Goal: Transaction & Acquisition: Obtain resource

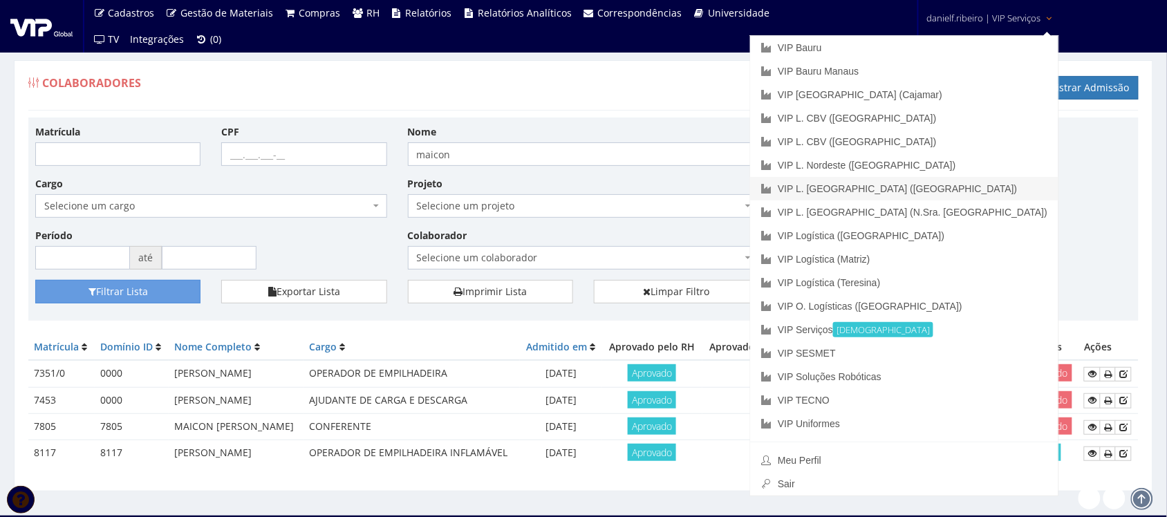
click at [966, 191] on link "VIP L. [GEOGRAPHIC_DATA] ([GEOGRAPHIC_DATA])" at bounding box center [904, 189] width 308 height 24
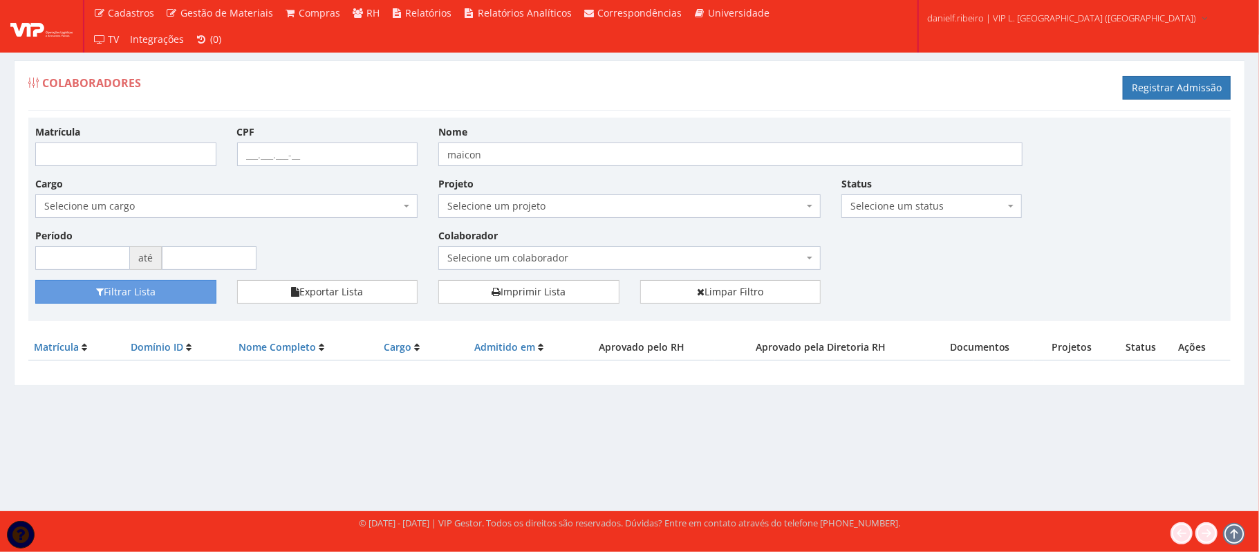
click at [526, 245] on div "Colaborador Selecione um colaborador 0015/0 - [PERSON_NAME] 27 - [PERSON_NAME] …" at bounding box center [629, 248] width 403 height 41
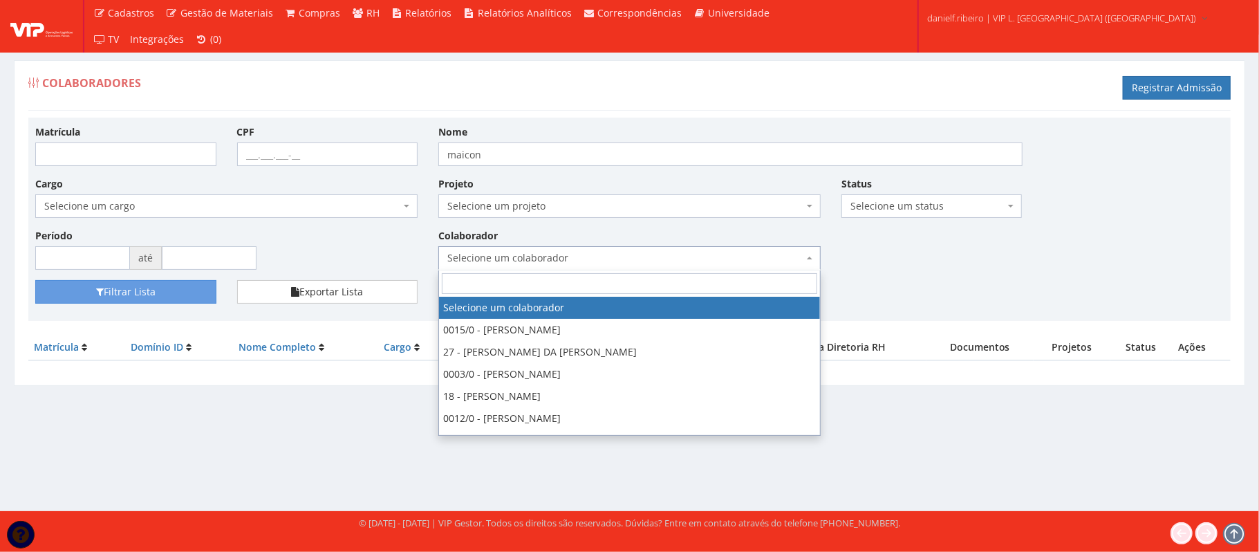
click at [527, 248] on span "Selecione um colaborador" at bounding box center [629, 258] width 382 height 24
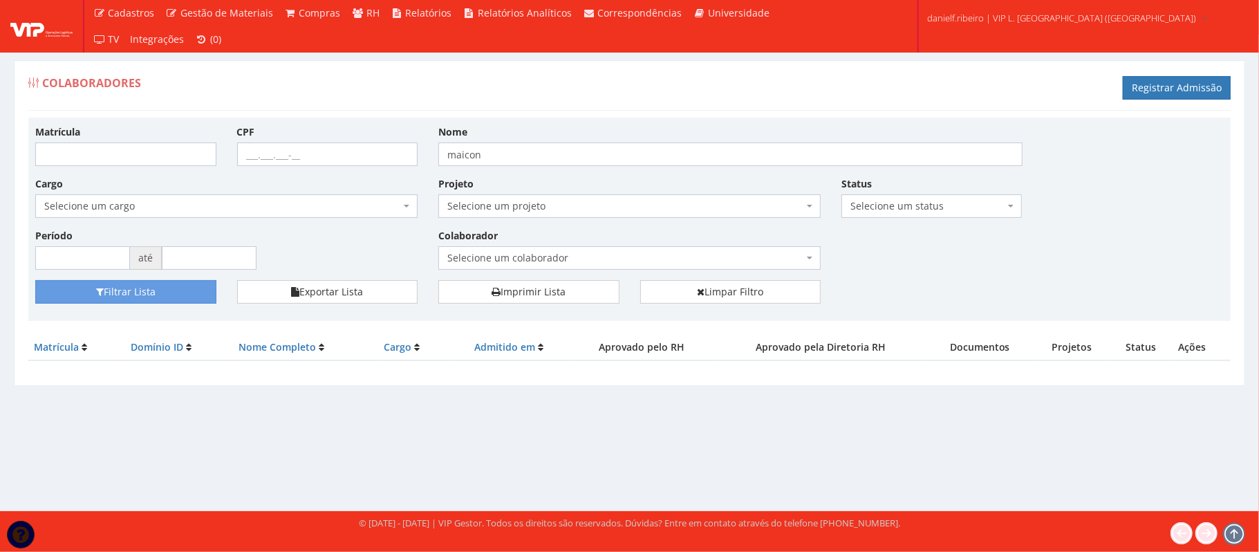
click at [581, 78] on div "Colaboradores Registrar Admissão" at bounding box center [629, 89] width 1202 height 41
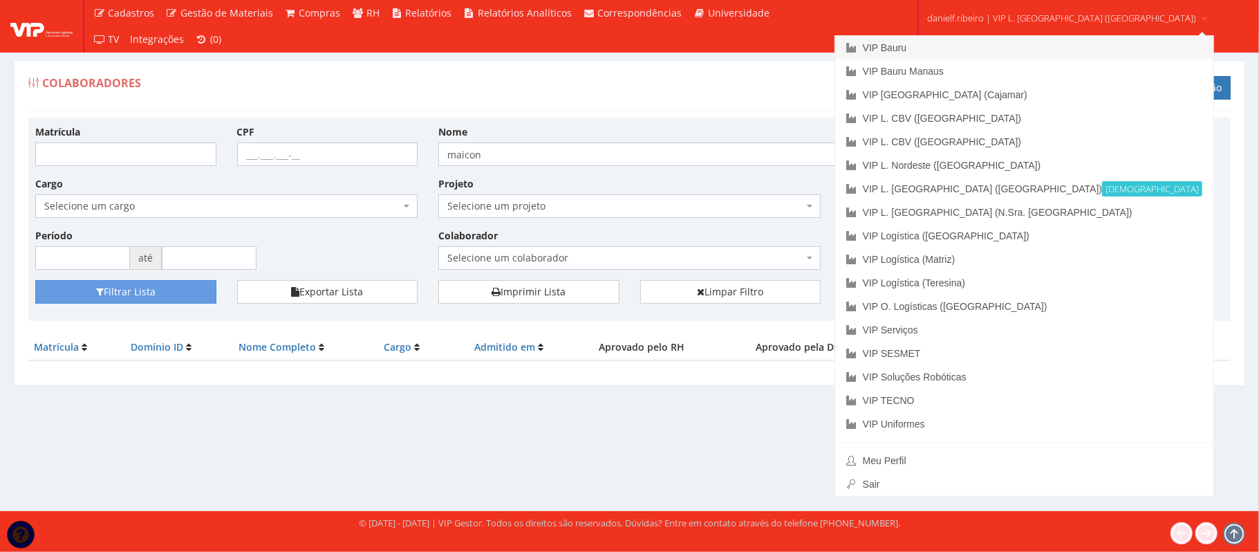
click at [994, 46] on link "VIP Bauru" at bounding box center [1024, 48] width 378 height 24
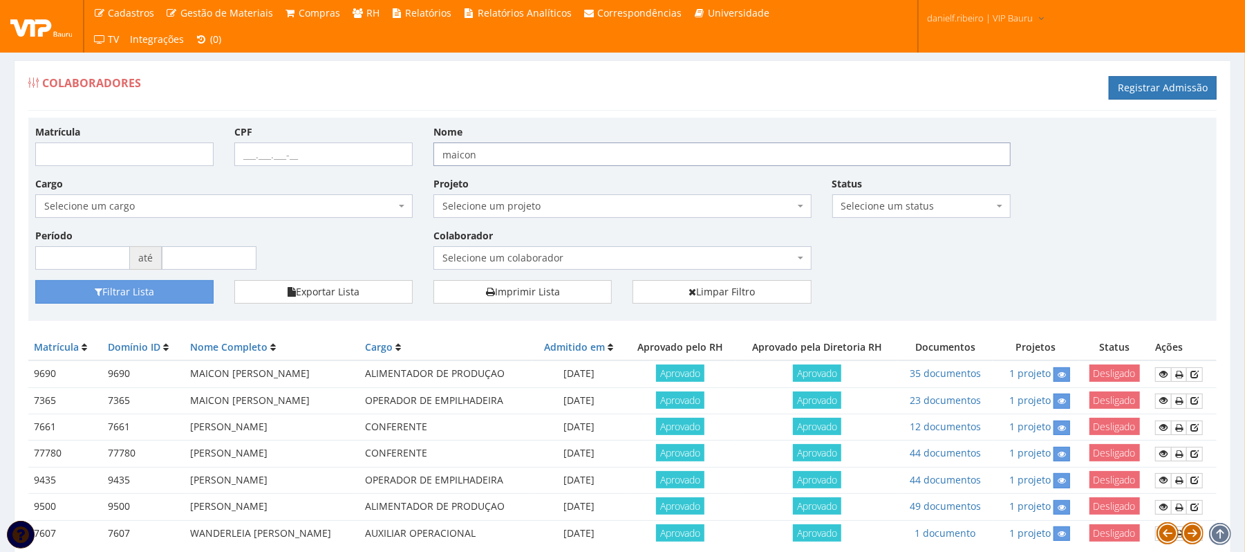
drag, startPoint x: 0, startPoint y: 0, endPoint x: 175, endPoint y: 239, distance: 295.8
click at [177, 235] on div "Matrícula CPF Nome maicon Cargo Selecione um cargo G1225 D0029 - 4110-05 - AGEN…" at bounding box center [622, 202] width 1195 height 156
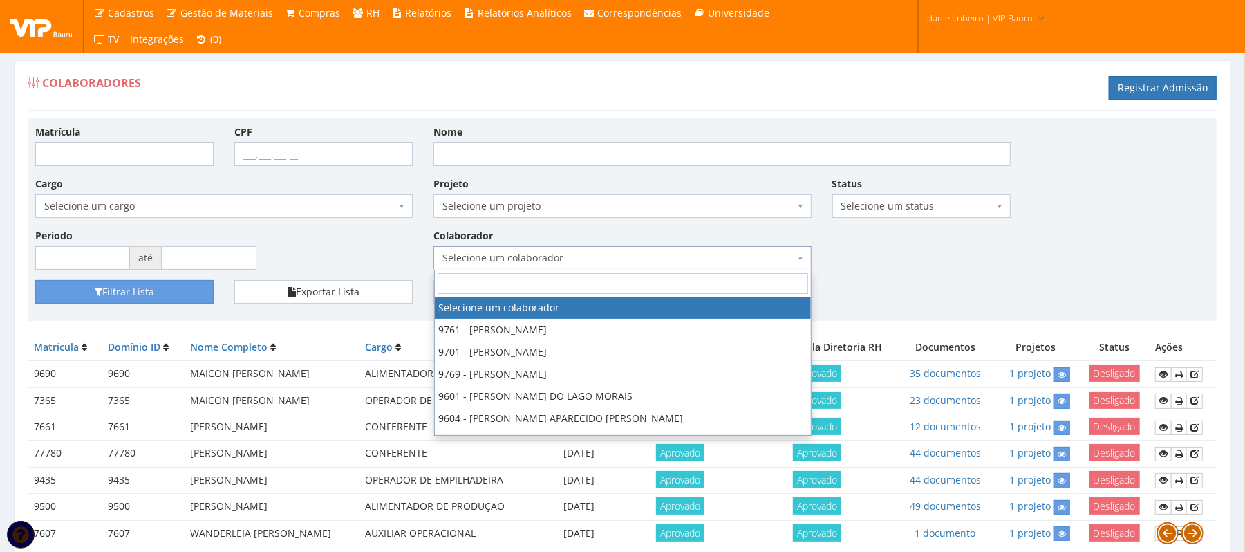
click at [521, 254] on span "Selecione um colaborador" at bounding box center [618, 258] width 351 height 14
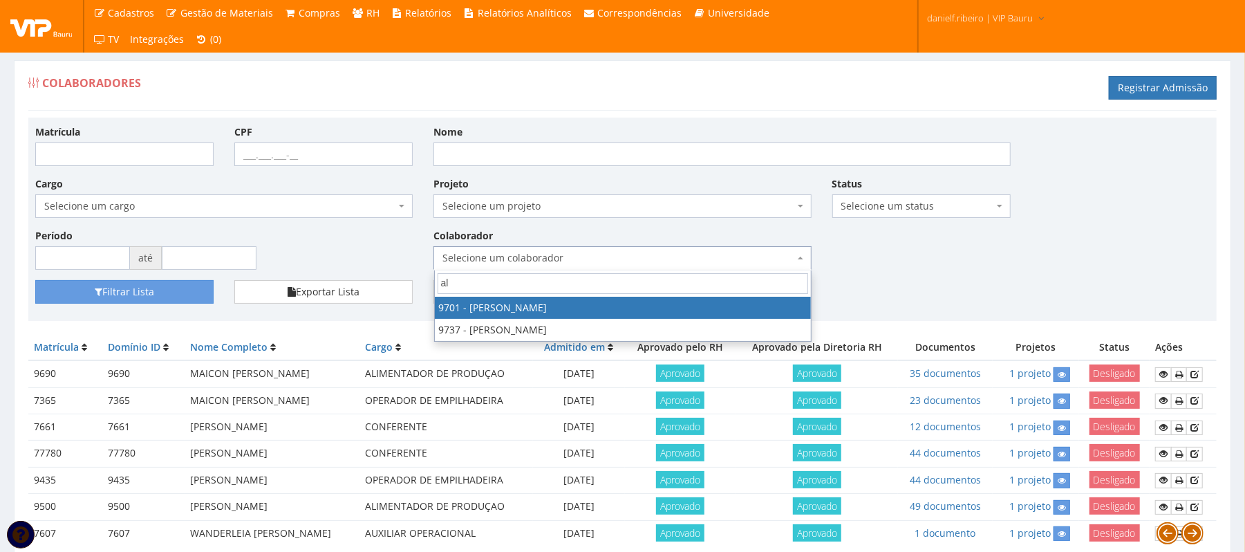
type input "a"
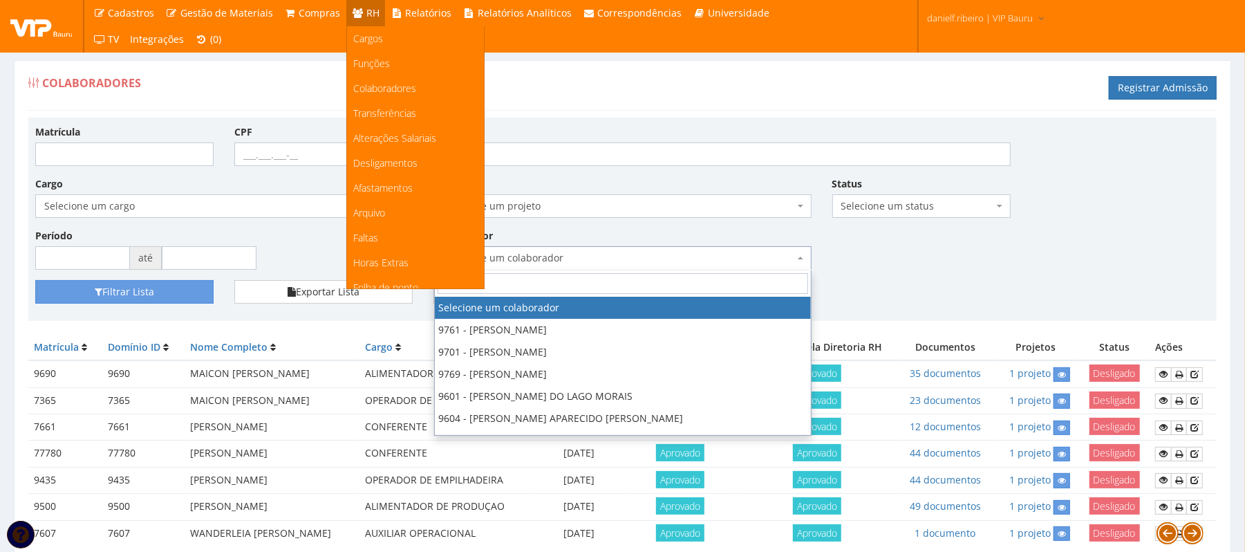
scroll to position [173, 0]
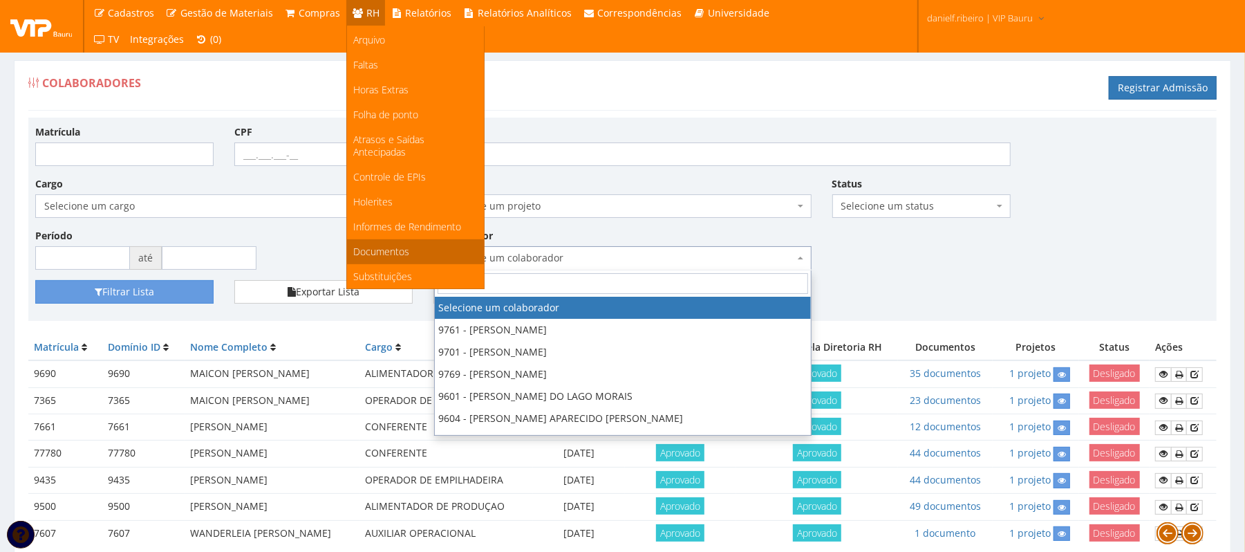
click at [374, 256] on span "Documentos" at bounding box center [382, 251] width 56 height 13
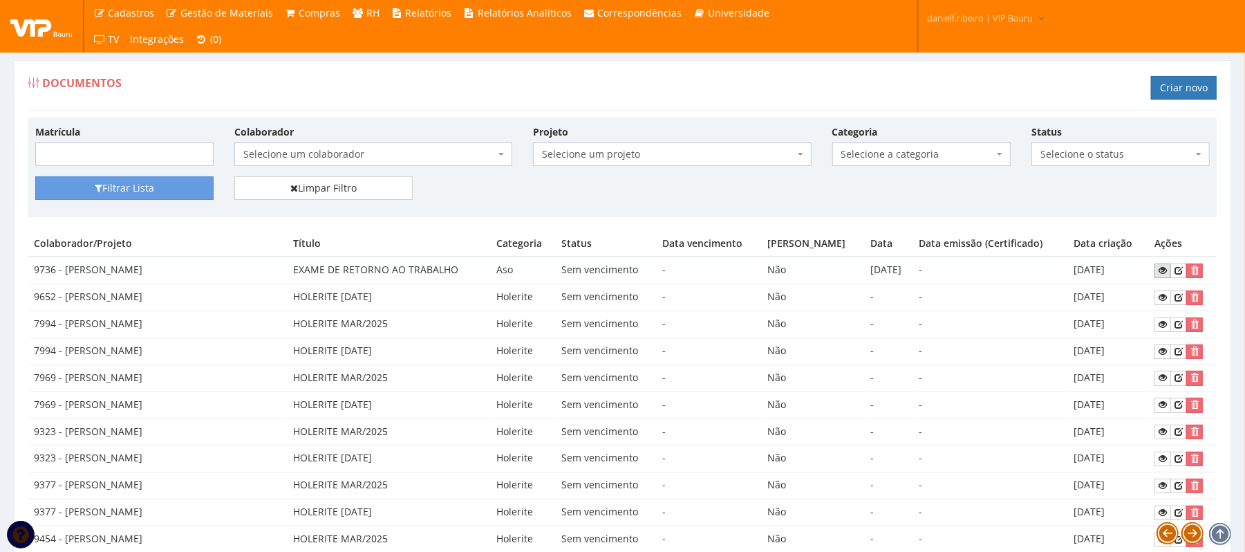
click at [1160, 268] on icon at bounding box center [1163, 271] width 8 height 10
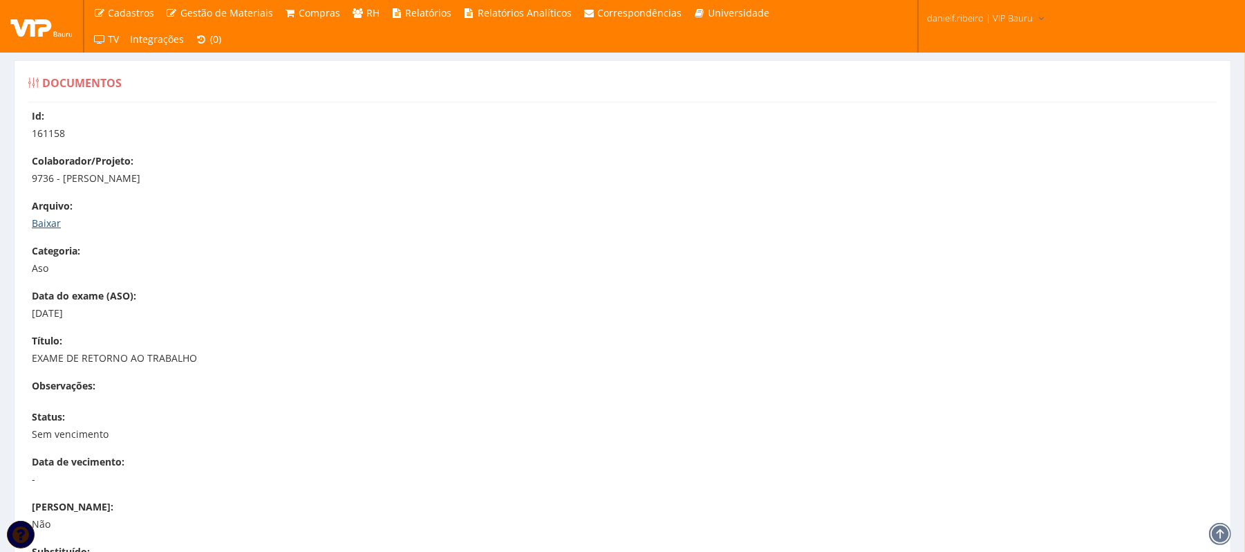
click at [50, 225] on link "Baixar" at bounding box center [46, 222] width 29 height 13
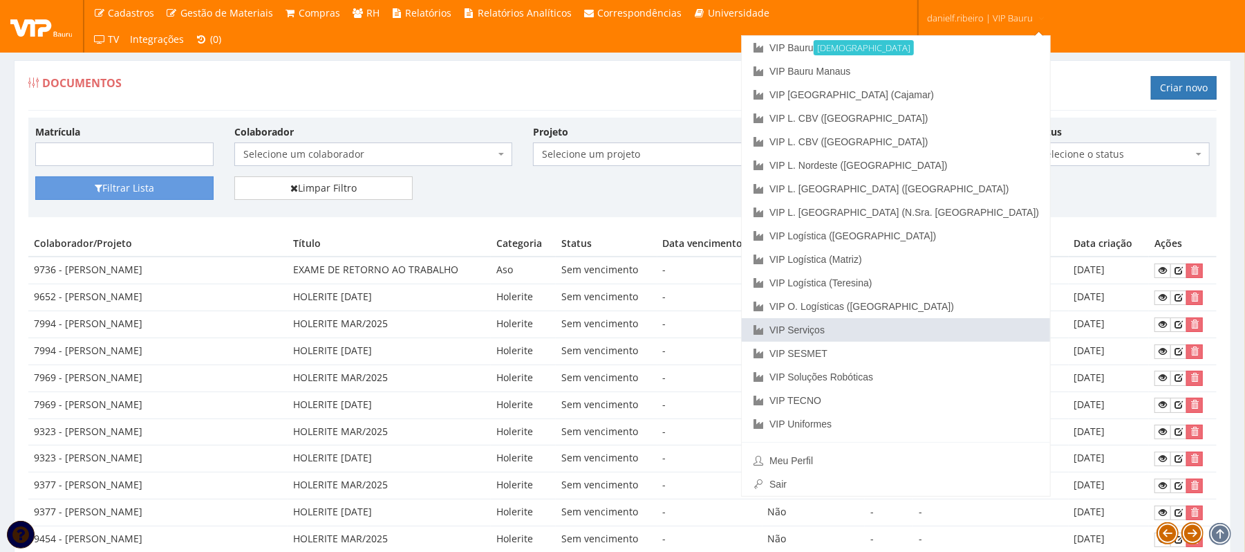
click at [954, 322] on link "VIP Serviços" at bounding box center [896, 330] width 308 height 24
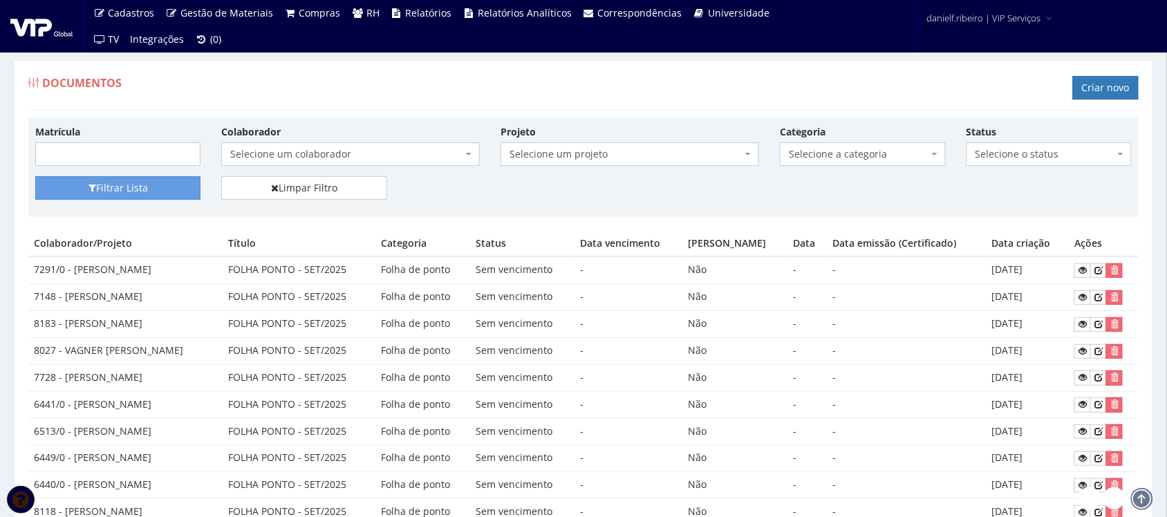
click at [281, 140] on div "Colaborador Selecione um colaborador 7015/0 - ADEILTON LUIZ NETO (Desligado) 70…" at bounding box center [350, 144] width 279 height 41
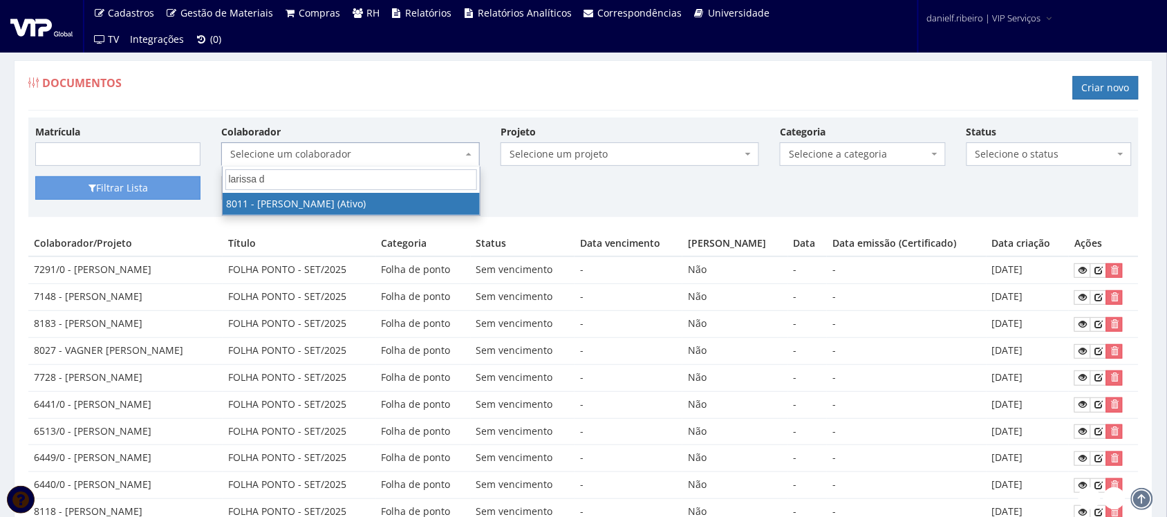
type input "larissa da"
select select "3280"
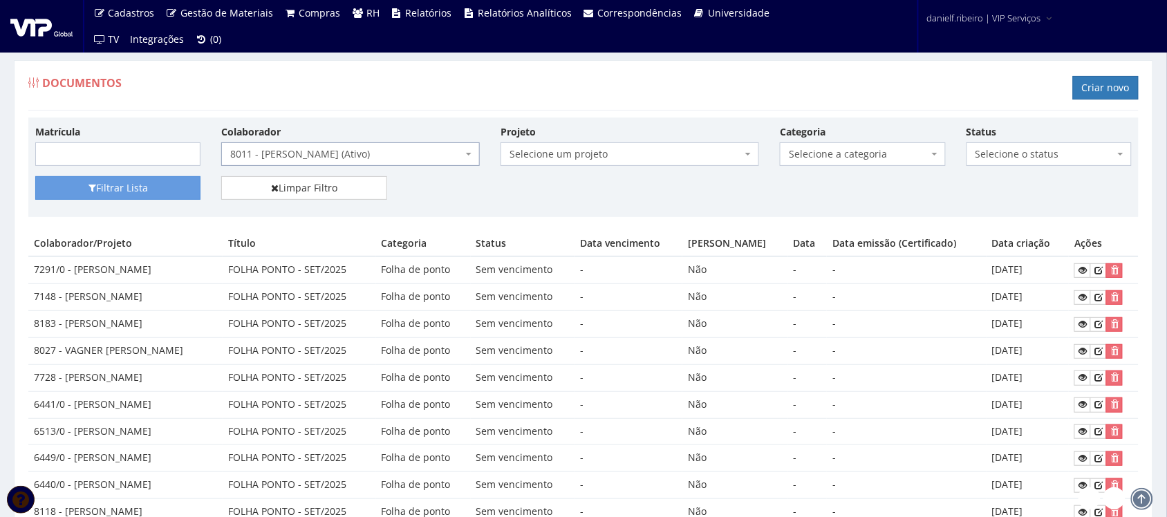
click at [826, 158] on span "Selecione a categoria" at bounding box center [858, 154] width 139 height 14
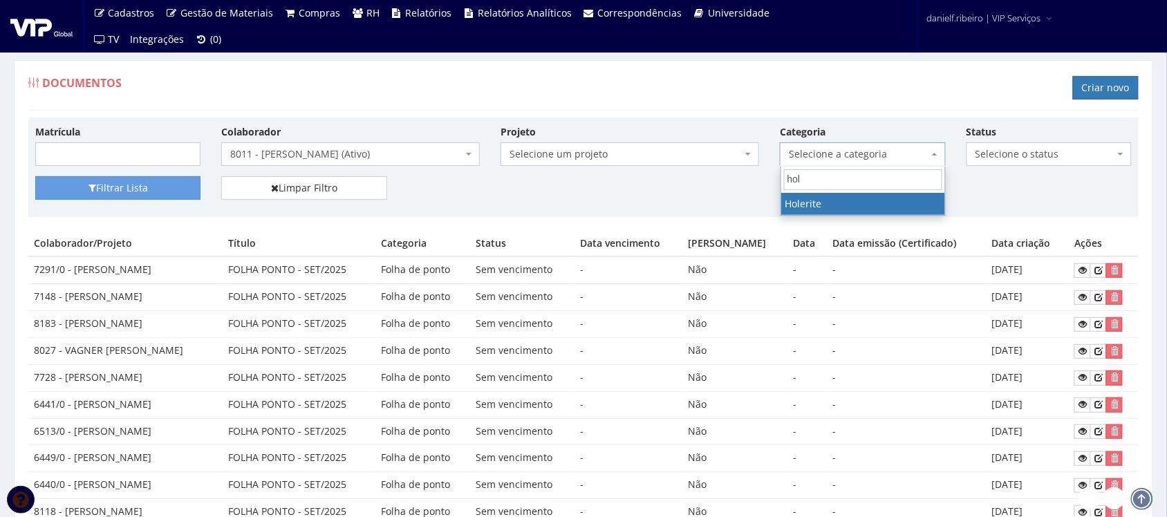
type input "hole"
select select "holerite"
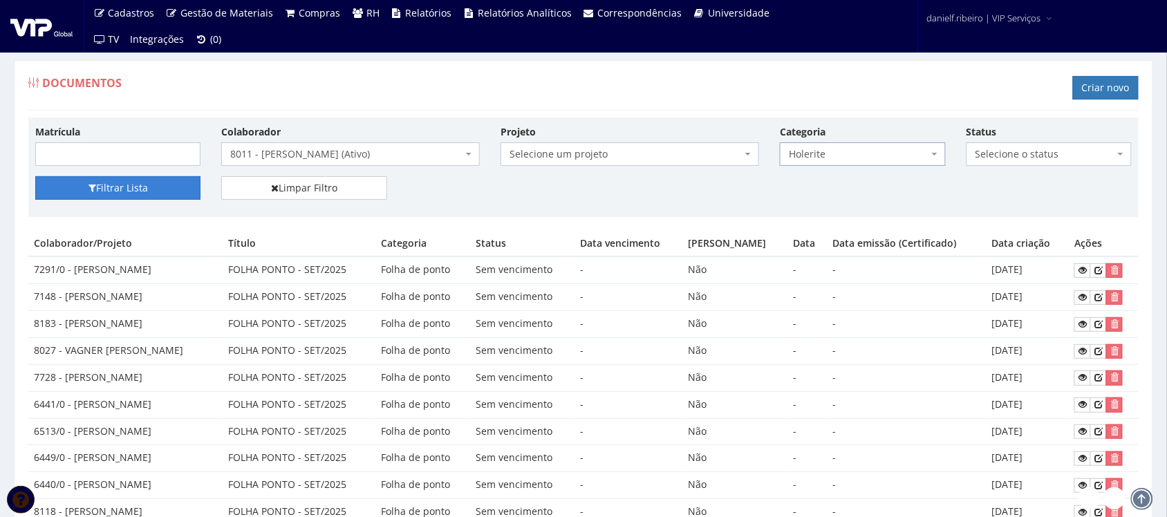
click at [128, 200] on button "Filtrar Lista" at bounding box center [117, 188] width 165 height 24
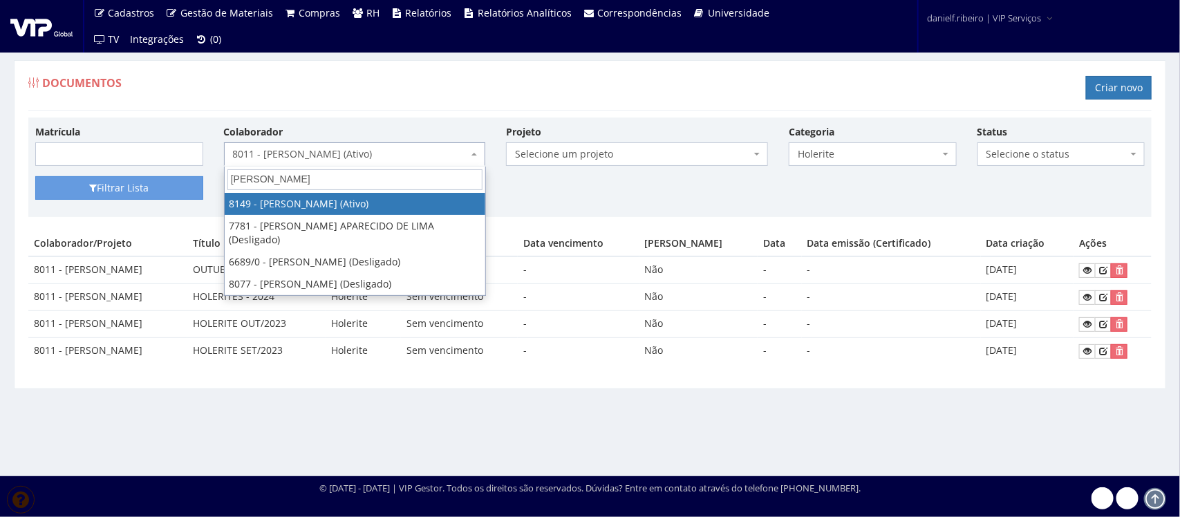
type input "LUCAS AL"
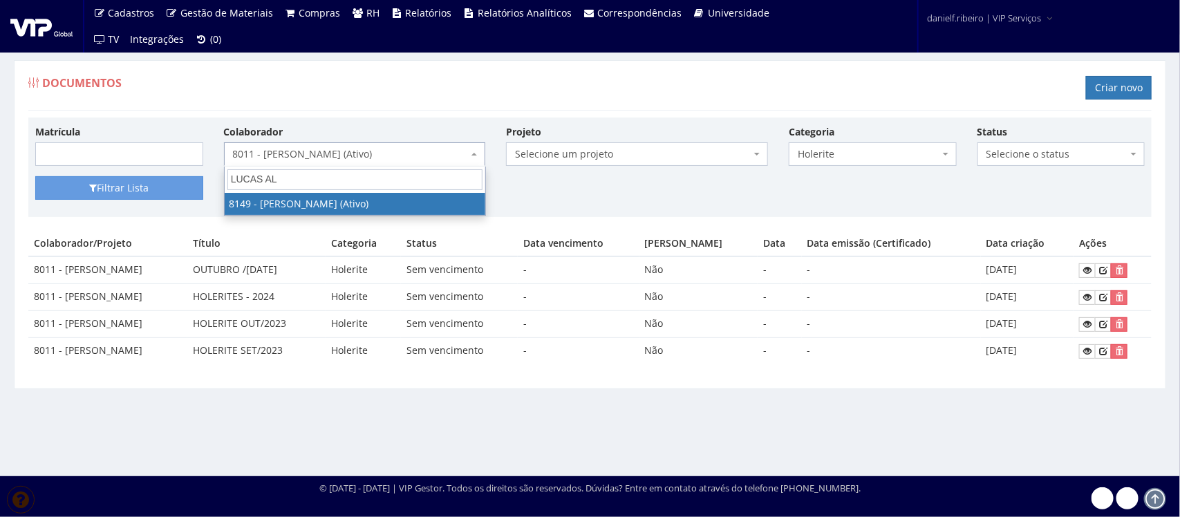
select select "3859"
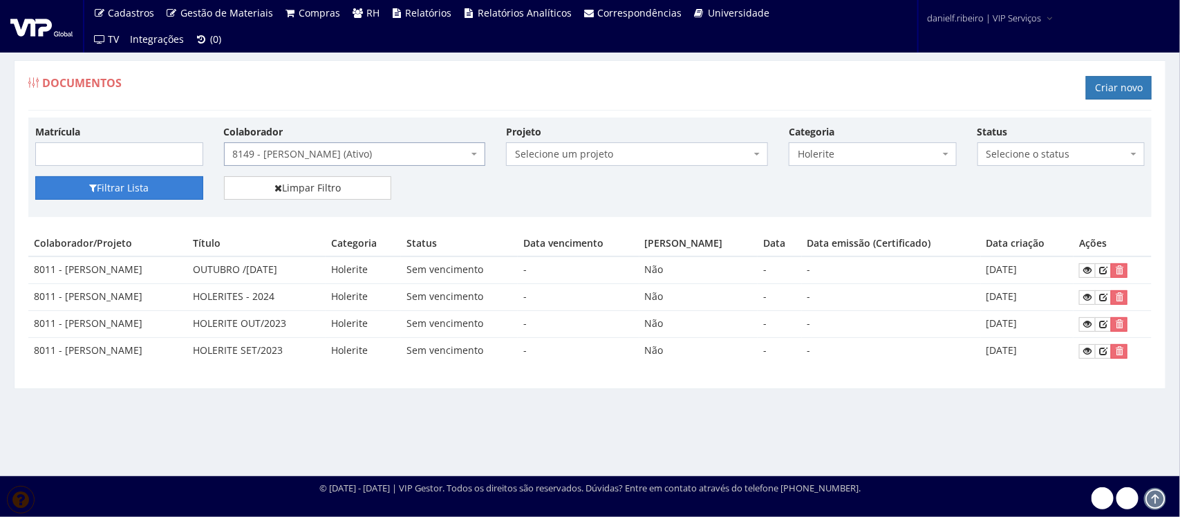
click at [140, 192] on button "Filtrar Lista" at bounding box center [119, 188] width 168 height 24
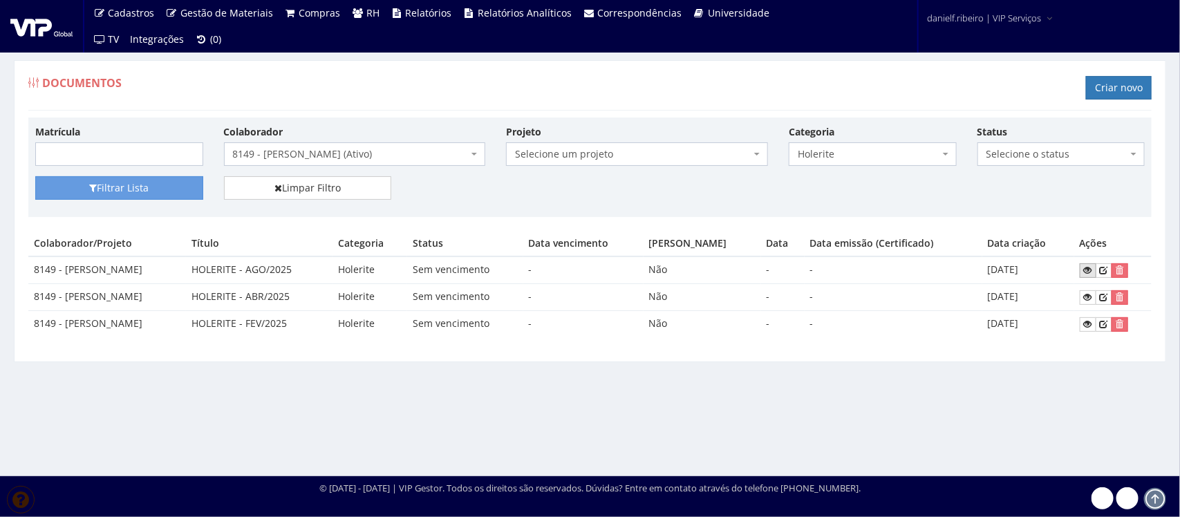
click at [1090, 277] on link at bounding box center [1088, 270] width 17 height 15
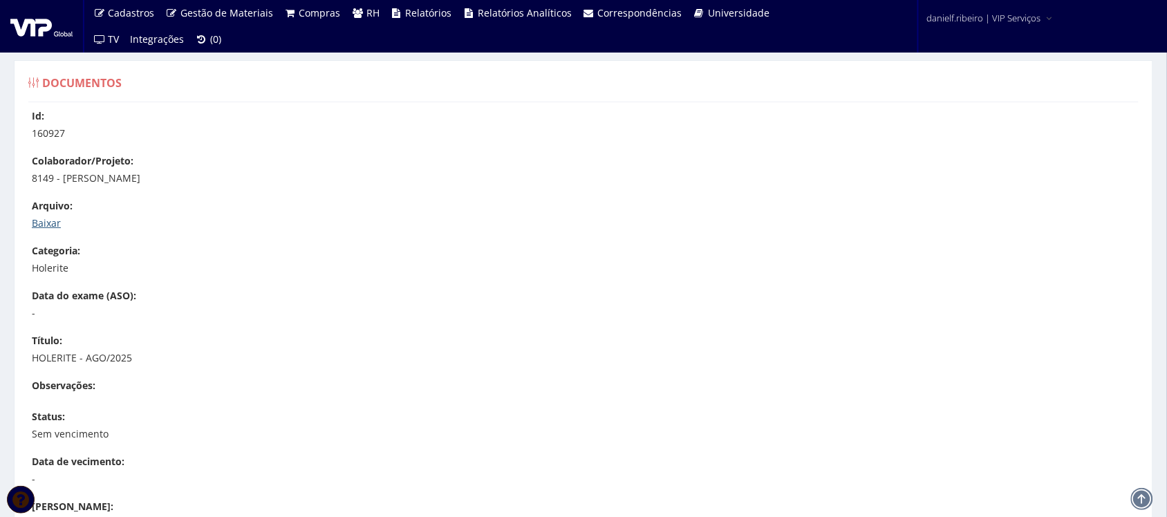
click at [45, 228] on link "Baixar" at bounding box center [46, 222] width 29 height 13
